Goal: Information Seeking & Learning: Learn about a topic

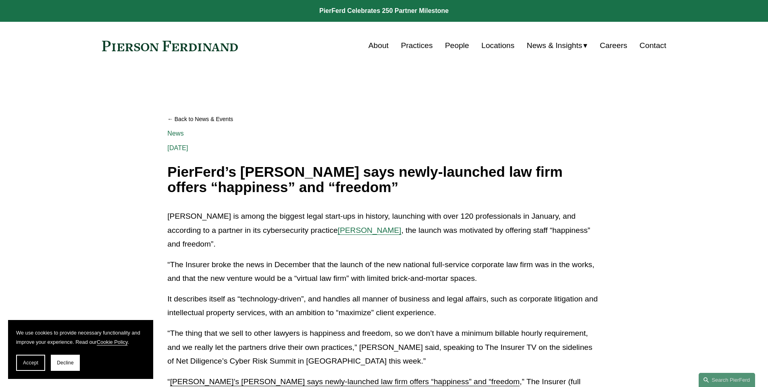
click at [380, 41] on link "About" at bounding box center [378, 45] width 20 height 15
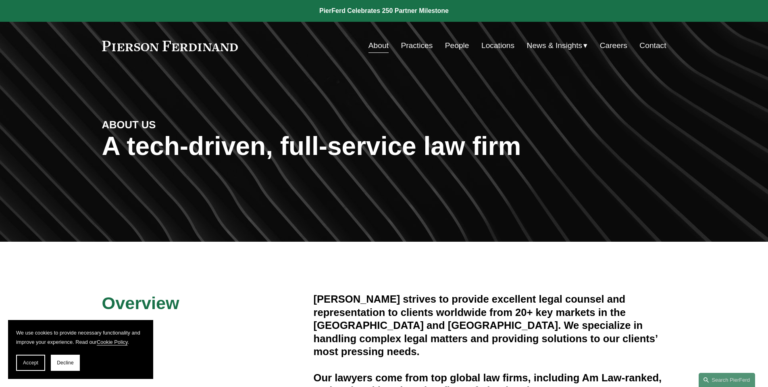
click at [422, 48] on link "Practices" at bounding box center [417, 45] width 32 height 15
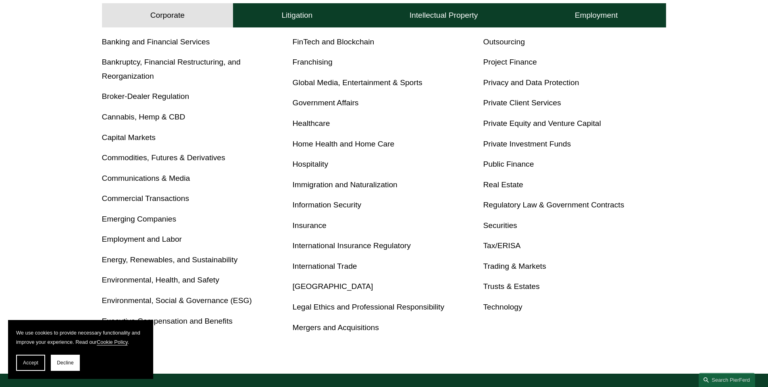
scroll to position [403, 0]
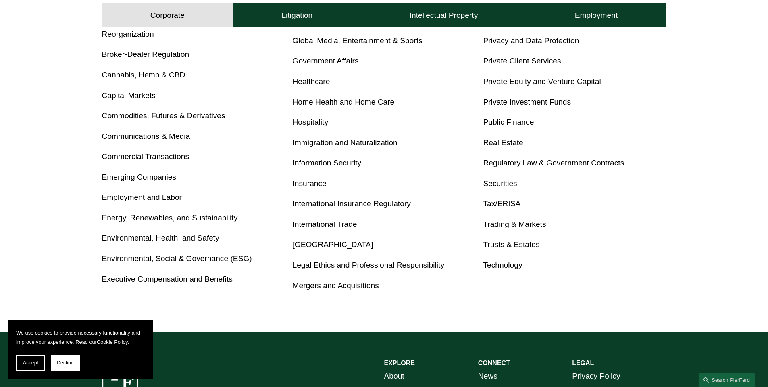
click at [497, 44] on link "Privacy and Data Protection" at bounding box center [531, 40] width 96 height 8
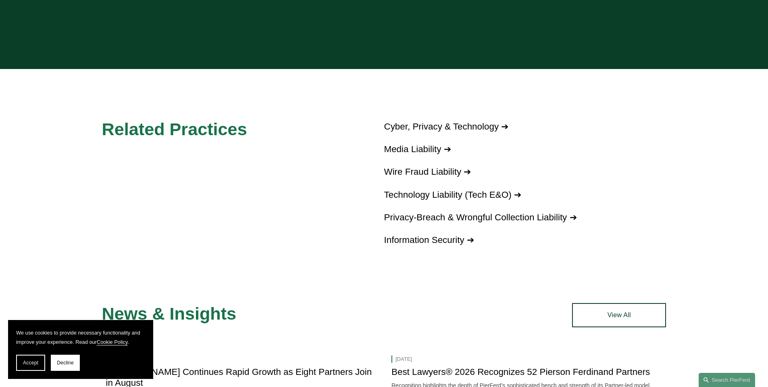
scroll to position [927, 0]
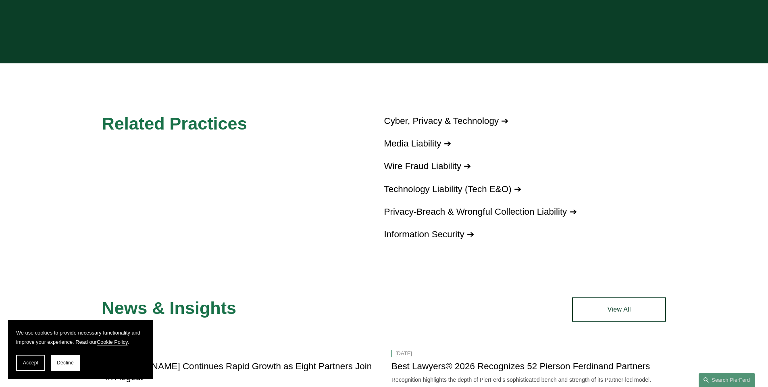
click at [441, 122] on link "Cyber, Privacy & Technology ➔" at bounding box center [446, 121] width 125 height 10
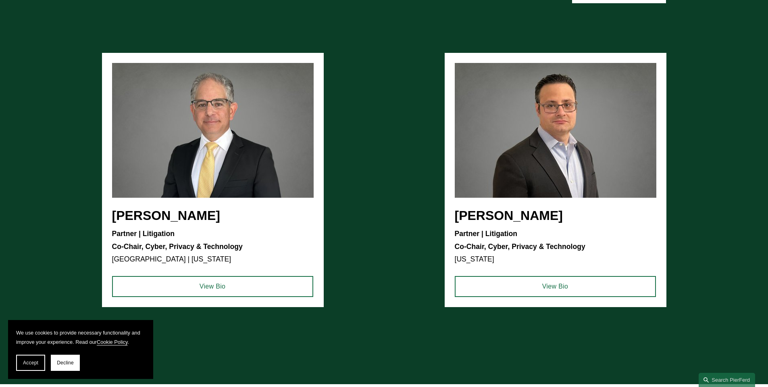
scroll to position [1008, 0]
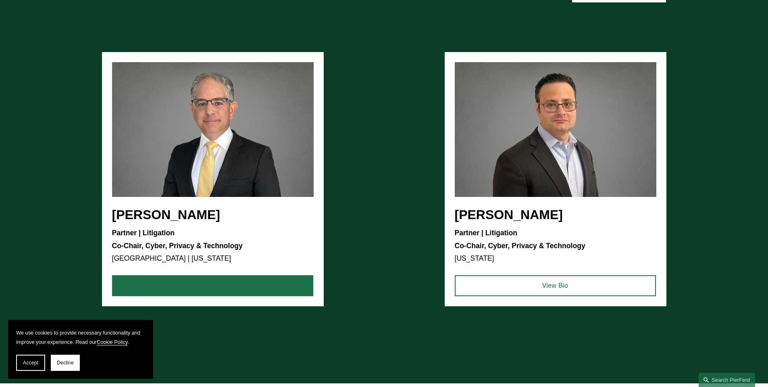
click at [233, 291] on link "View Bio" at bounding box center [212, 285] width 201 height 21
